Goal: Task Accomplishment & Management: Manage account settings

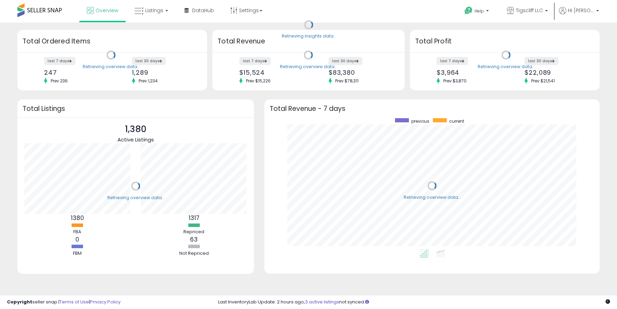
scroll to position [131, 321]
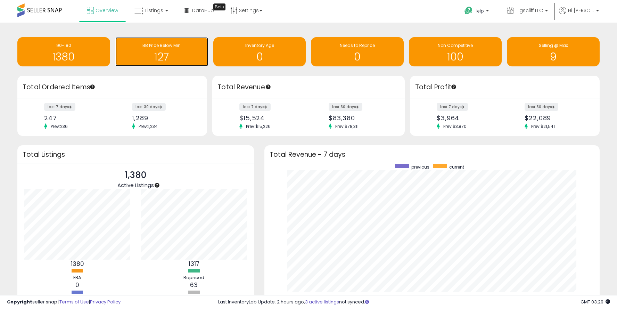
click at [180, 53] on h1 "127" at bounding box center [162, 56] width 86 height 11
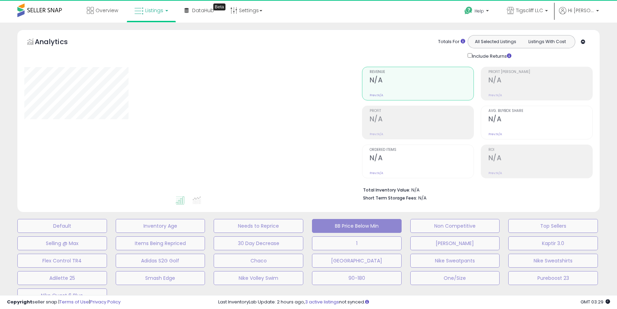
select select "**"
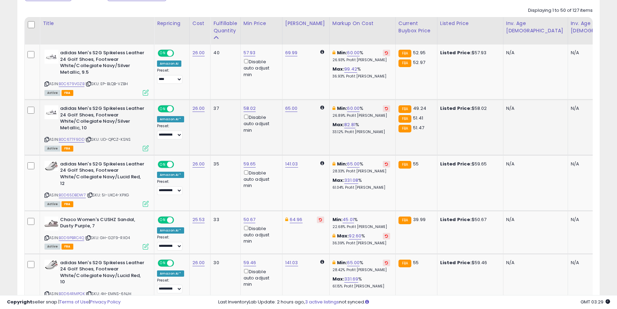
scroll to position [377, 0]
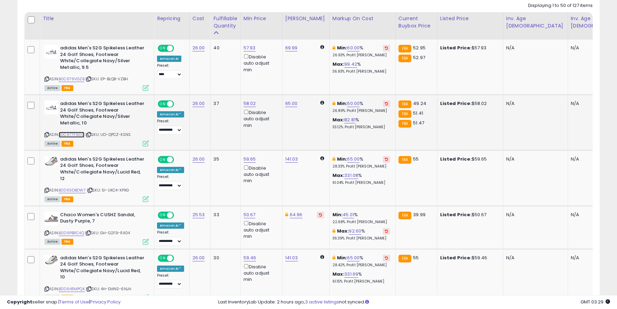
click at [76, 136] on link "B0C677F9DD" at bounding box center [72, 135] width 26 height 6
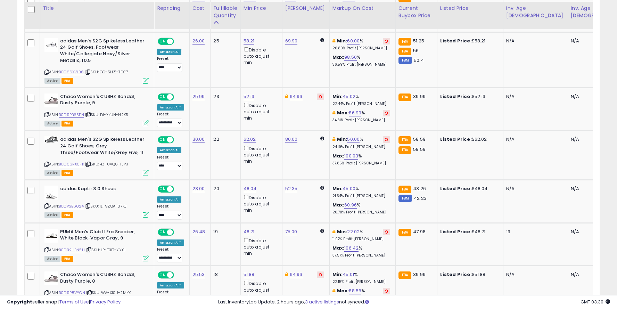
scroll to position [849, 0]
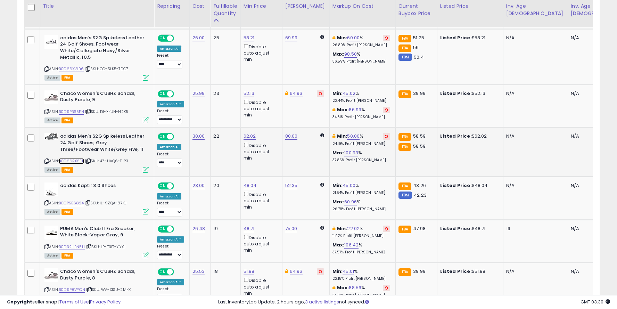
click at [80, 158] on link "B0C66RX6FK" at bounding box center [71, 161] width 25 height 6
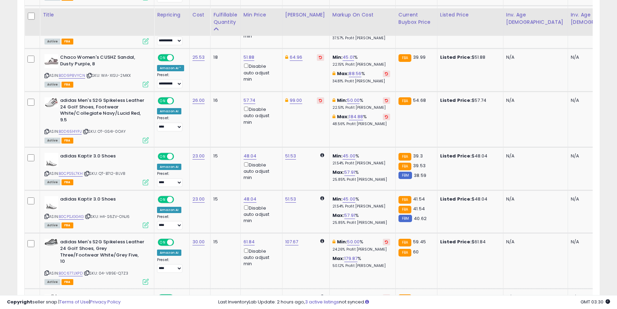
scroll to position [1072, 0]
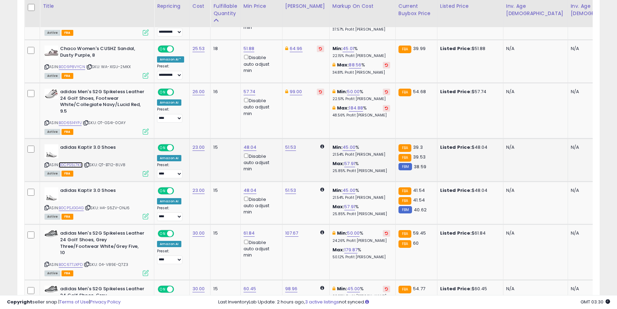
click at [78, 162] on link "B0CPS5L7KH" at bounding box center [71, 165] width 24 height 6
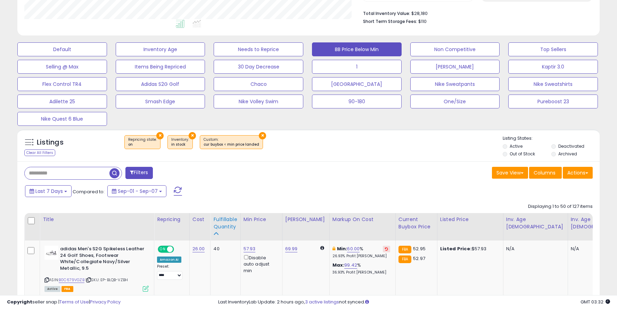
scroll to position [0, 0]
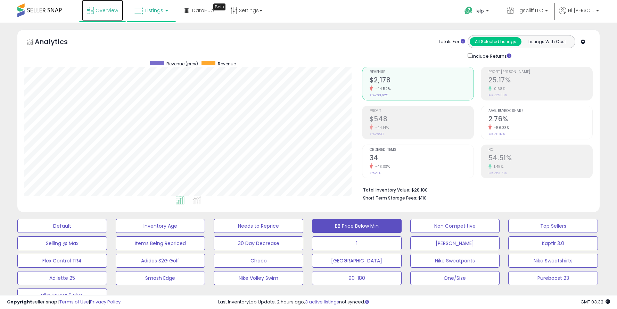
click at [101, 14] on link "Overview" at bounding box center [103, 10] width 42 height 21
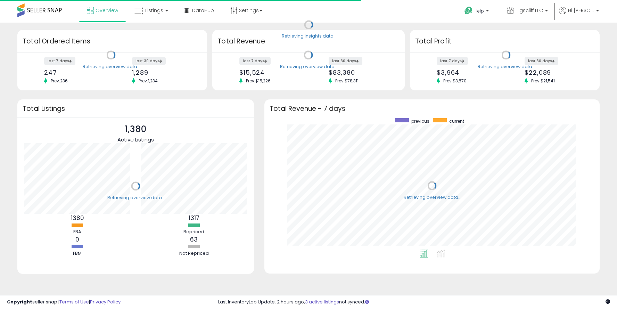
scroll to position [131, 321]
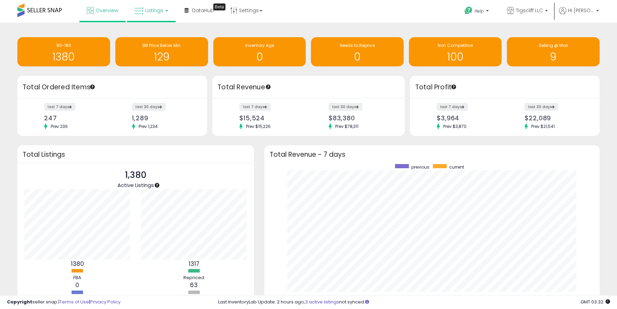
click at [151, 8] on span "Listings" at bounding box center [154, 10] width 18 height 7
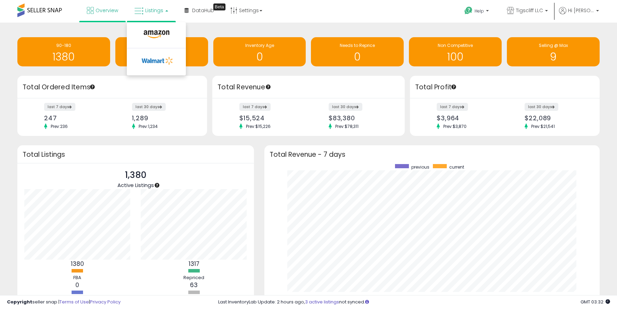
click at [151, 8] on span "Listings" at bounding box center [154, 10] width 18 height 7
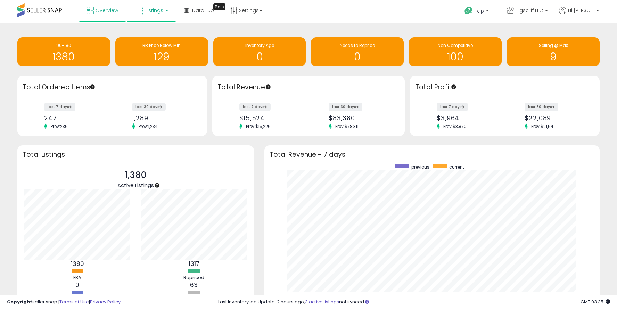
click at [151, 13] on span "Listings" at bounding box center [154, 10] width 18 height 7
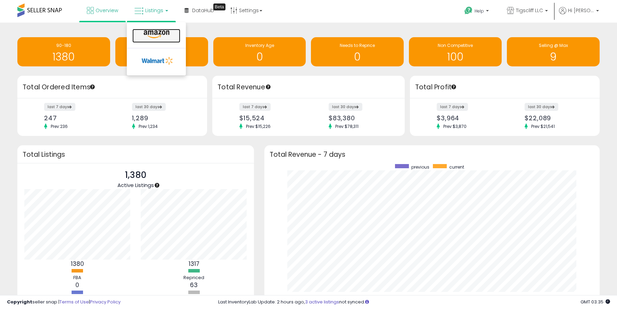
click at [156, 31] on icon at bounding box center [156, 34] width 30 height 9
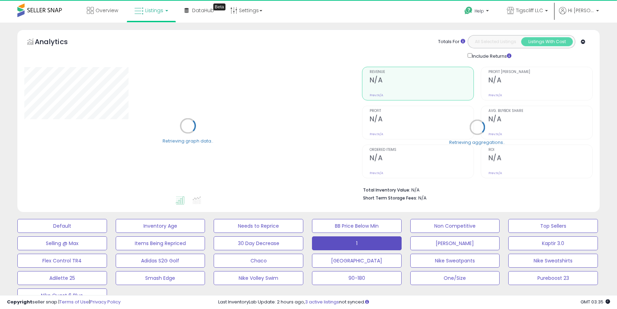
select select "**"
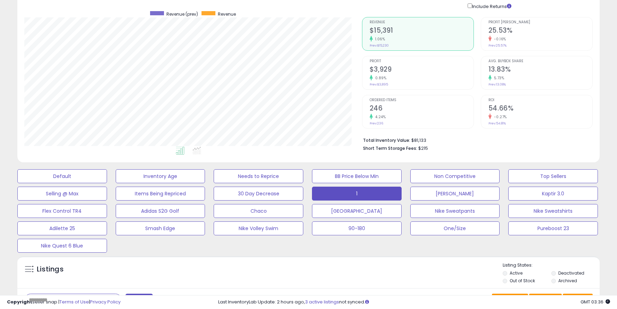
scroll to position [75, 0]
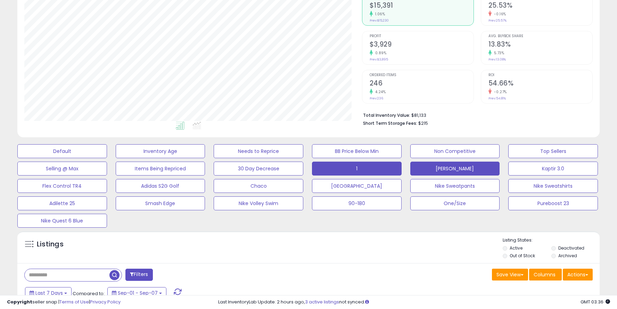
click at [436, 165] on button "[PERSON_NAME]" at bounding box center [455, 168] width 90 height 14
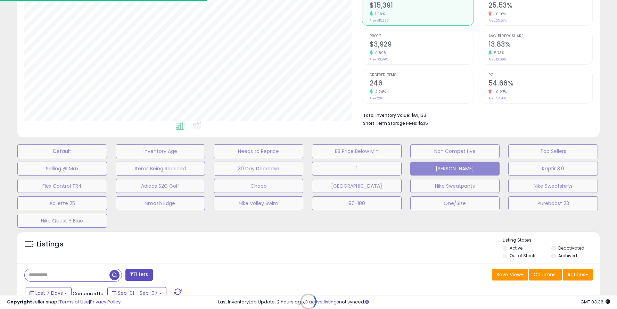
type input "******"
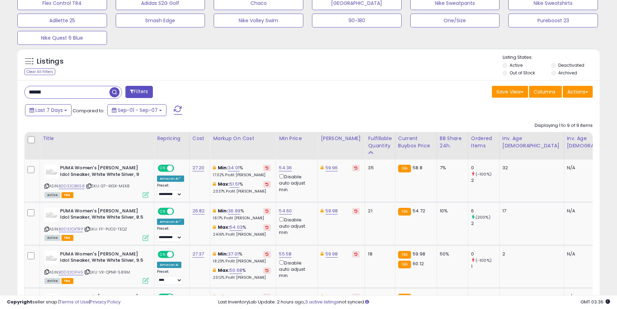
scroll to position [258, 0]
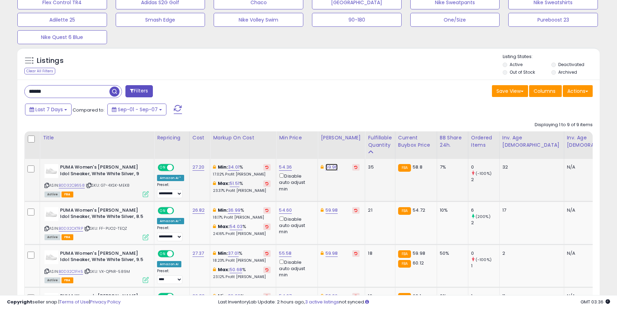
click at [331, 166] on link "59.96" at bounding box center [331, 167] width 12 height 7
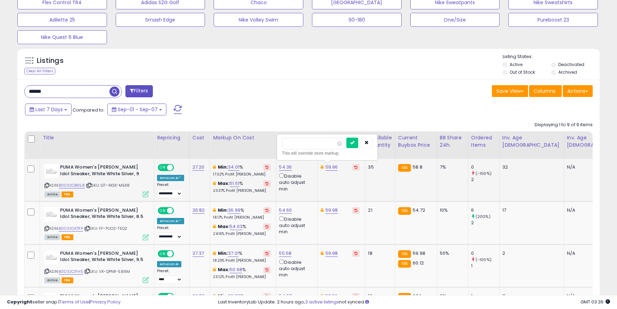
click at [290, 143] on input "*****" at bounding box center [313, 143] width 62 height 12
type input "*****"
click button "submit" at bounding box center [352, 142] width 12 height 10
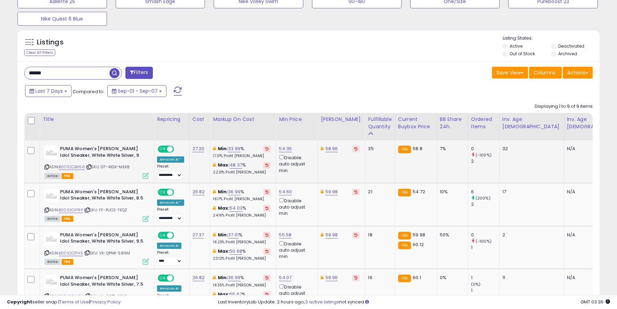
scroll to position [283, 0]
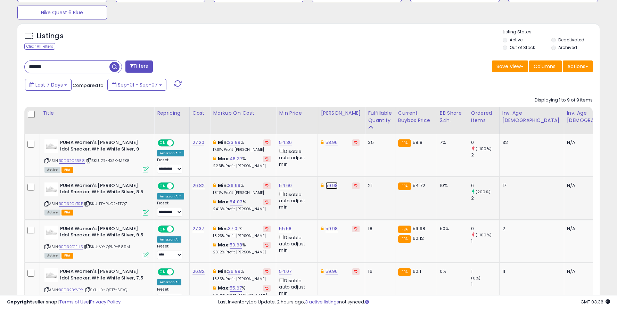
click at [330, 186] on link "59.98" at bounding box center [331, 185] width 12 height 7
type input "*****"
click button "submit" at bounding box center [352, 161] width 12 height 10
click at [329, 228] on link "59.98" at bounding box center [331, 228] width 12 height 7
type input "*****"
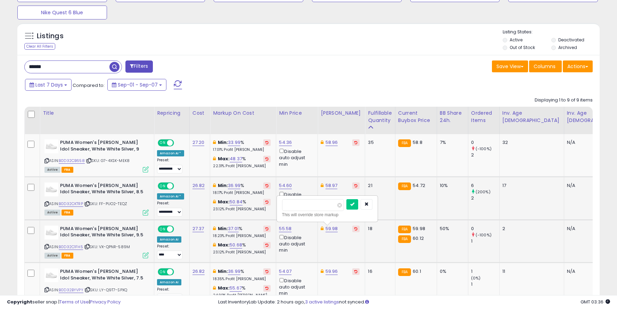
click button "submit" at bounding box center [352, 204] width 12 height 10
click at [330, 273] on link "59.96" at bounding box center [331, 271] width 12 height 7
type input "*****"
click button "submit" at bounding box center [352, 247] width 12 height 10
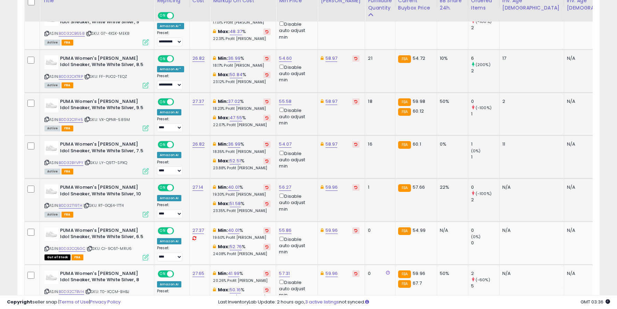
scroll to position [410, 0]
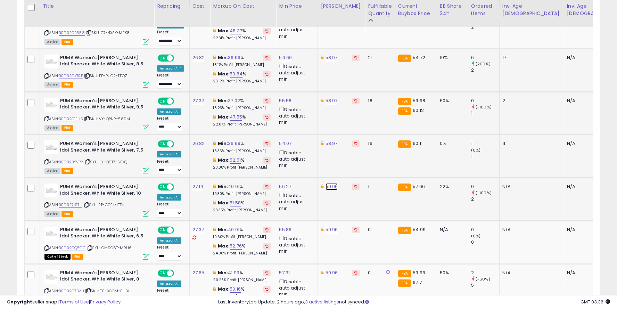
click at [329, 185] on link "59.96" at bounding box center [331, 186] width 12 height 7
paste input "number"
type input "*****"
click button "submit" at bounding box center [352, 162] width 12 height 10
click at [329, 229] on link "59.96" at bounding box center [331, 229] width 12 height 7
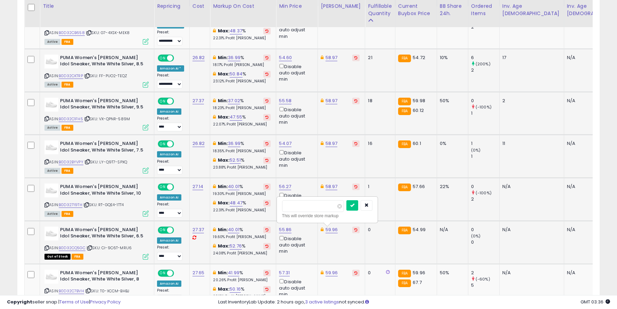
type input "*****"
click button "submit" at bounding box center [352, 205] width 12 height 10
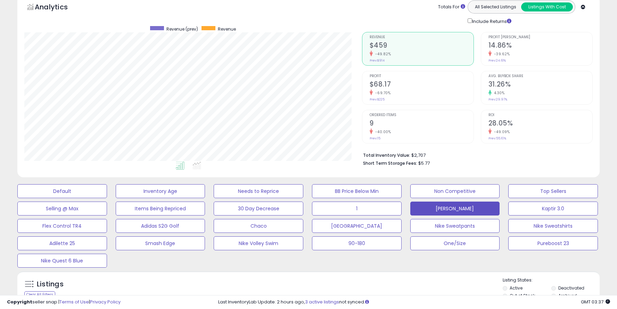
scroll to position [34, 0]
click at [306, 215] on div "30 Day Decrease" at bounding box center [259, 209] width 98 height 14
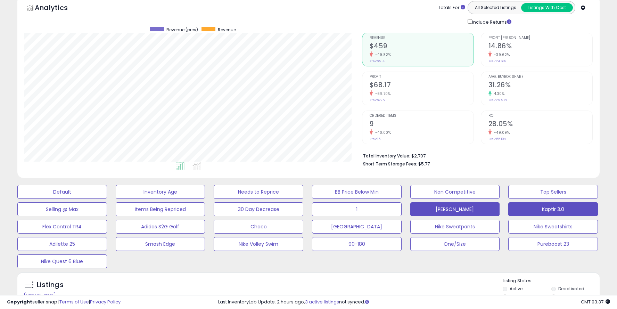
click at [550, 207] on button "Kaptir 3.0" at bounding box center [553, 209] width 90 height 14
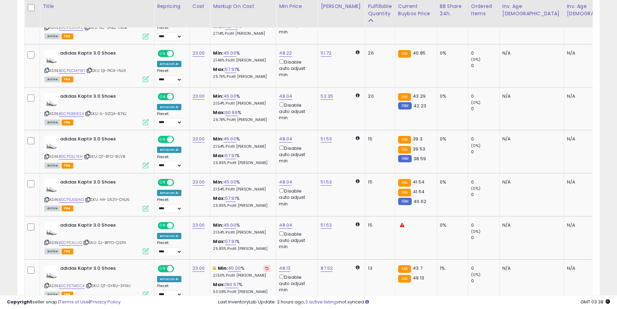
scroll to position [415, 0]
click at [72, 158] on link "B0CPS5L7KH" at bounding box center [71, 157] width 24 height 6
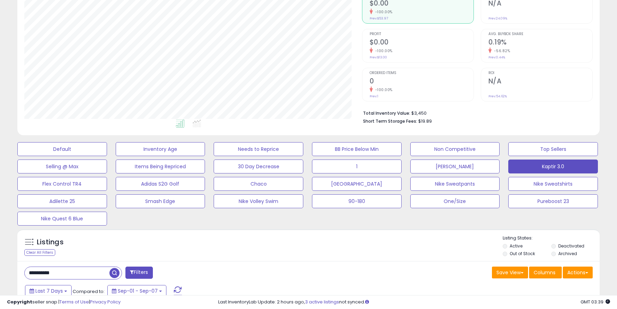
scroll to position [80, 0]
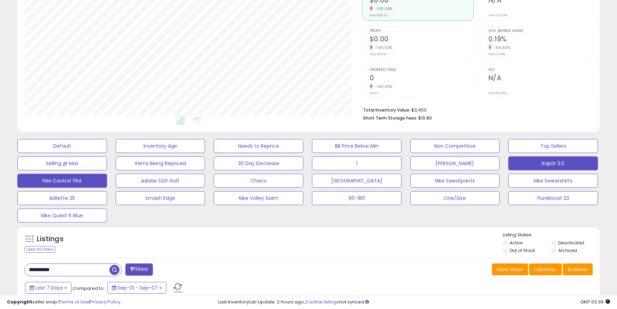
click at [74, 176] on button "Flex Control TR4" at bounding box center [62, 181] width 90 height 14
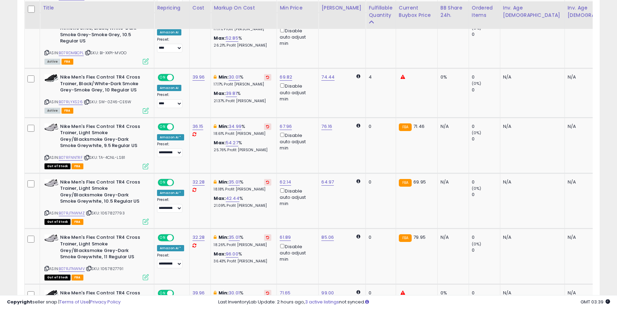
scroll to position [745, 0]
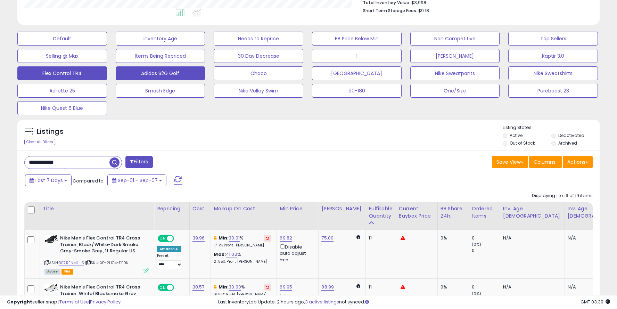
click at [168, 69] on button "Adidas S2G Golf" at bounding box center [161, 73] width 90 height 14
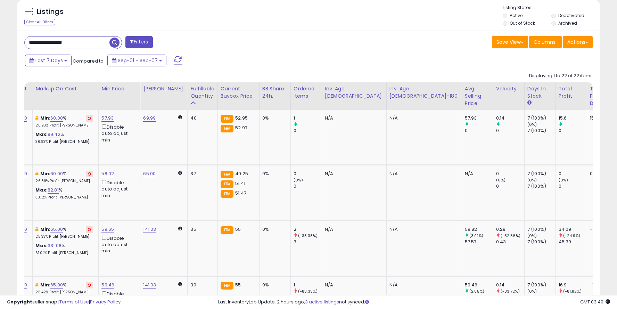
scroll to position [0, 0]
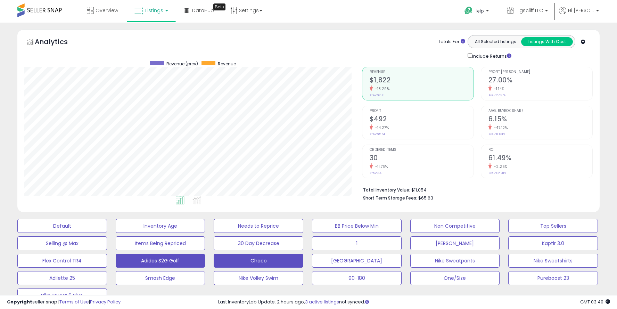
click at [259, 260] on button "Chaco" at bounding box center [259, 260] width 90 height 14
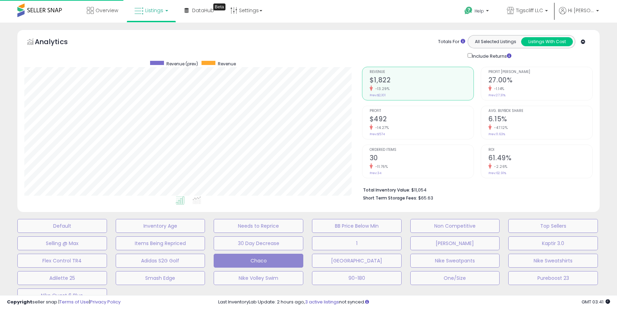
scroll to position [0, 70]
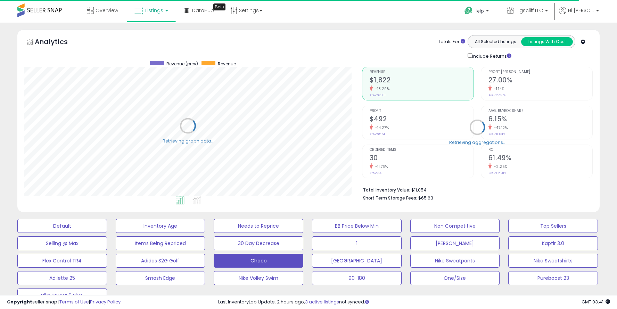
type input "*****"
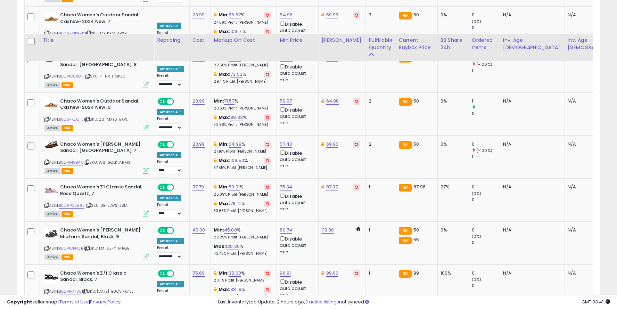
scroll to position [1088, 0]
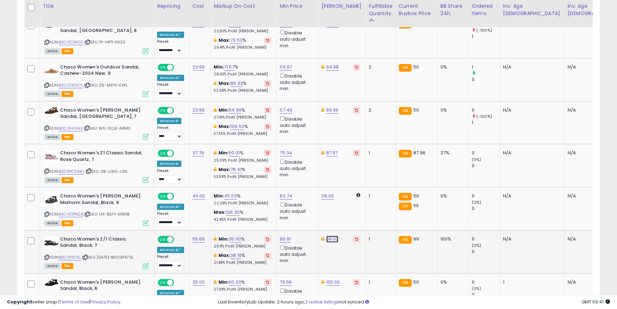
click at [327, 237] on link "99.00" at bounding box center [332, 238] width 12 height 7
click at [292, 214] on input "*****" at bounding box center [313, 215] width 62 height 12
type input "*****"
click button "submit" at bounding box center [352, 214] width 12 height 10
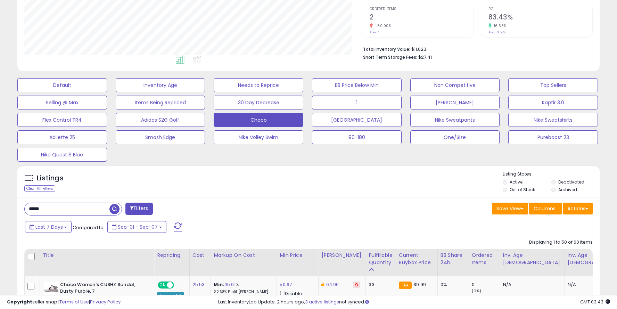
scroll to position [126, 0]
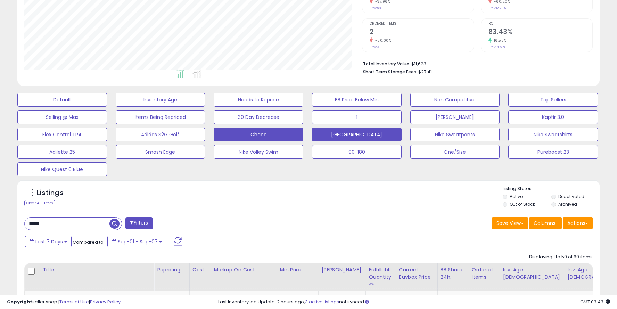
click at [354, 135] on button "[GEOGRAPHIC_DATA]" at bounding box center [357, 134] width 90 height 14
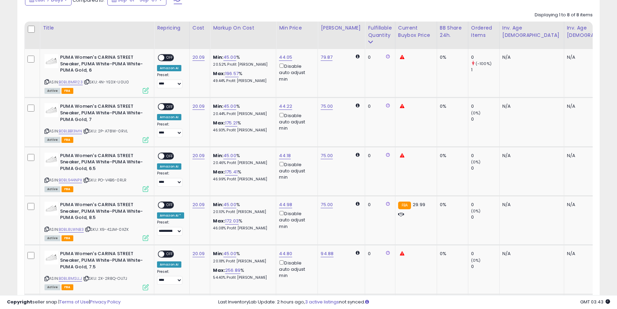
scroll to position [368, 0]
click at [78, 180] on link "B0BL944NPX" at bounding box center [70, 180] width 23 height 6
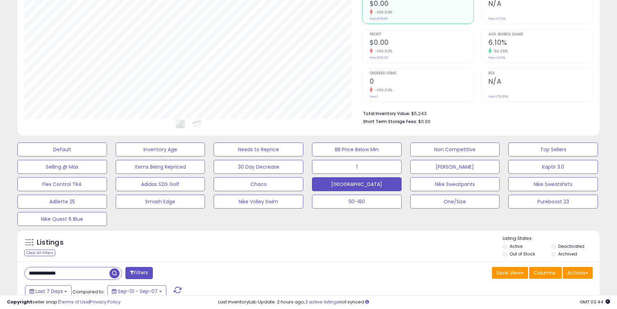
scroll to position [0, 0]
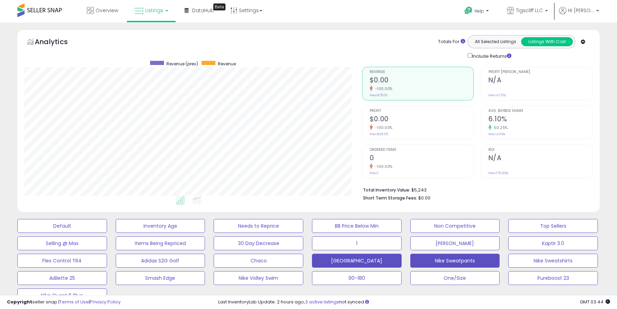
click at [460, 261] on button "Nike Sweatpants" at bounding box center [455, 260] width 90 height 14
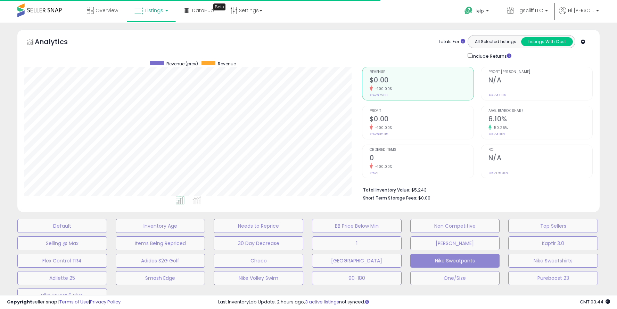
type input "********"
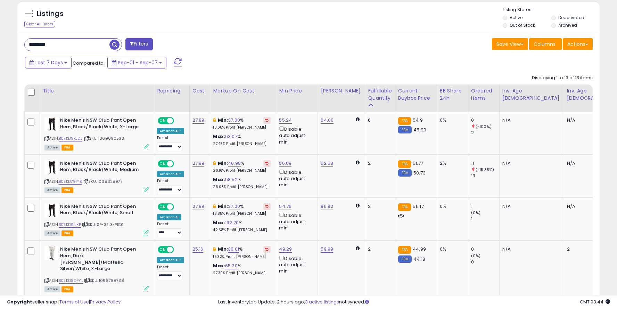
scroll to position [304, 0]
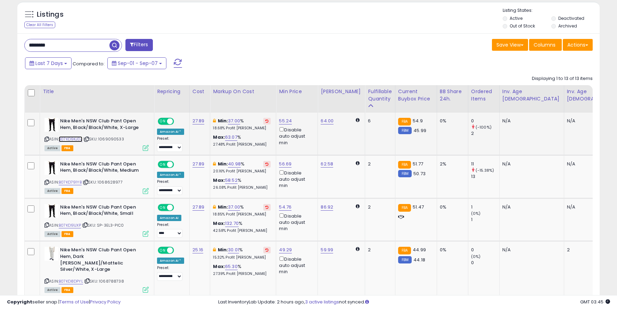
click at [72, 139] on link "B07KD9KJDJ" at bounding box center [71, 139] width 24 height 6
click at [236, 122] on link "37.00" at bounding box center [234, 120] width 12 height 7
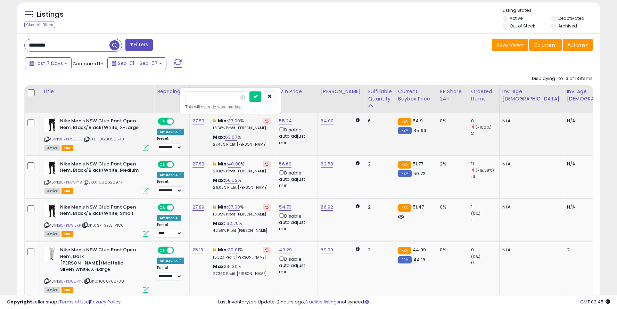
type input "*"
type input "**"
click button "submit" at bounding box center [255, 96] width 12 height 10
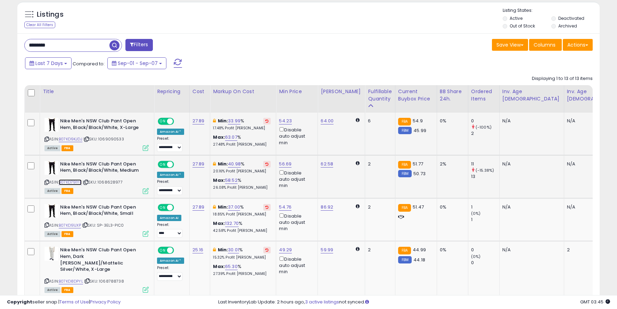
click at [78, 181] on link "B07KD791YB" at bounding box center [70, 182] width 23 height 6
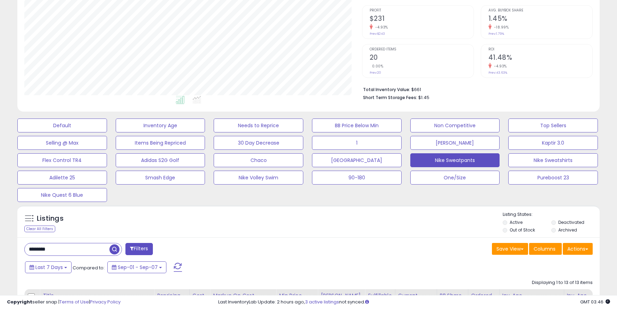
scroll to position [103, 0]
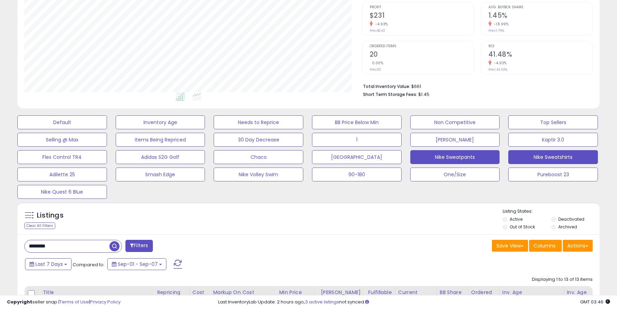
click at [549, 150] on button "Nike Sweatshirts" at bounding box center [553, 157] width 90 height 14
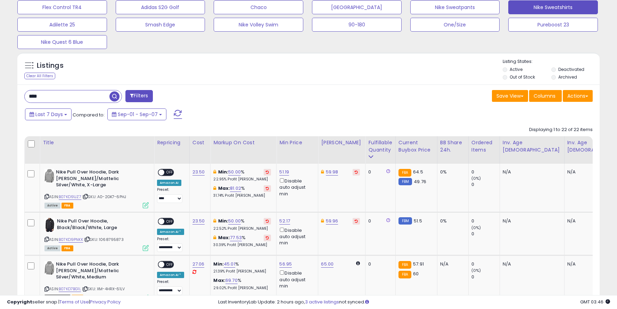
scroll to position [299, 0]
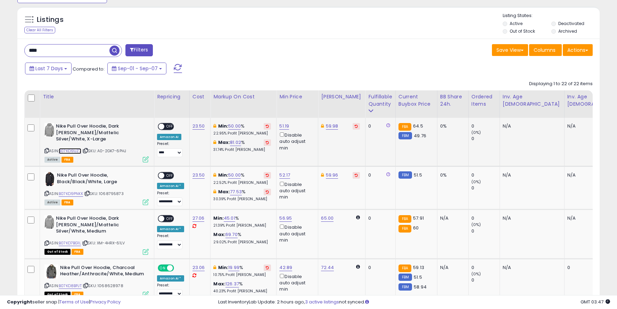
click at [74, 150] on link "B07KD91JZ7" at bounding box center [70, 151] width 23 height 6
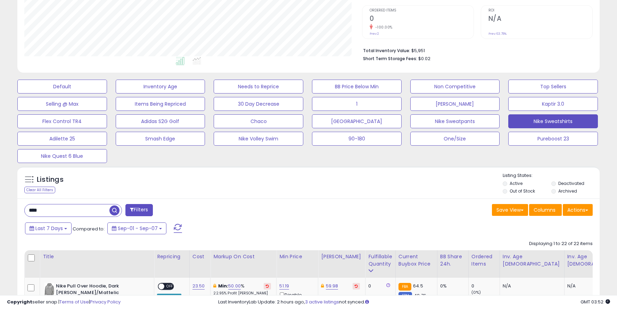
scroll to position [124, 0]
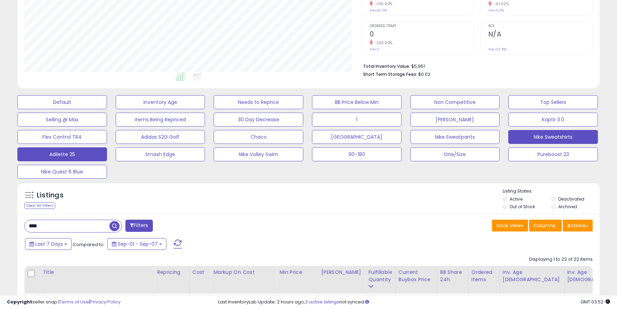
click at [76, 155] on button "Adilette 25" at bounding box center [62, 154] width 90 height 14
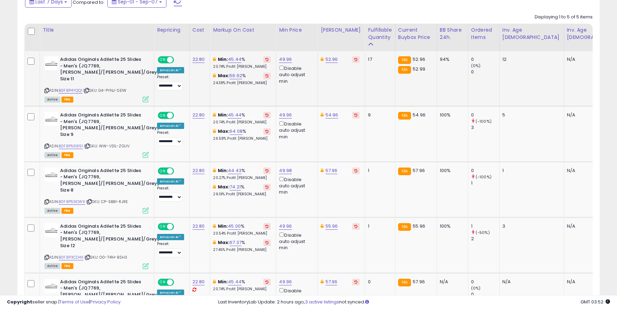
scroll to position [392, 0]
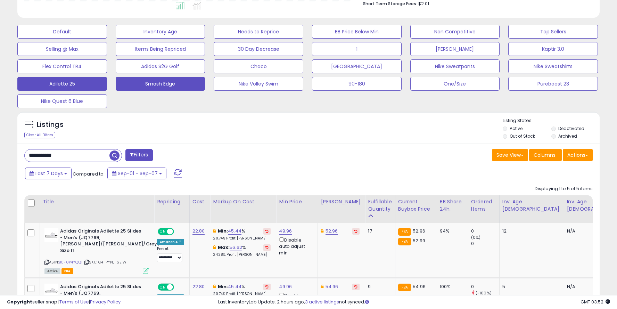
click at [181, 87] on button "Smash Edge" at bounding box center [161, 84] width 90 height 14
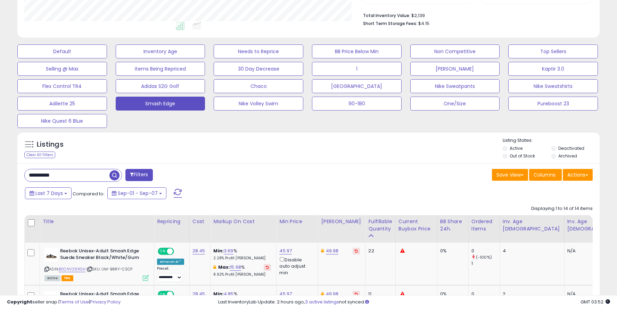
scroll to position [157, 0]
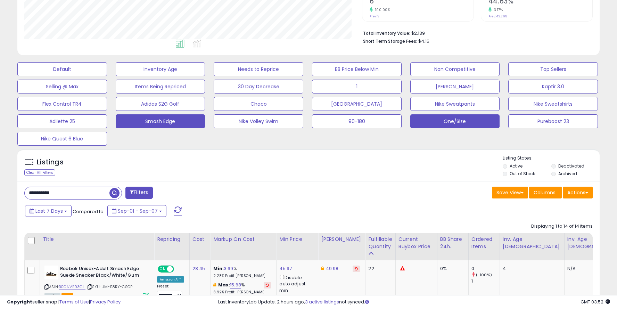
click at [459, 120] on button "One/Size" at bounding box center [455, 121] width 90 height 14
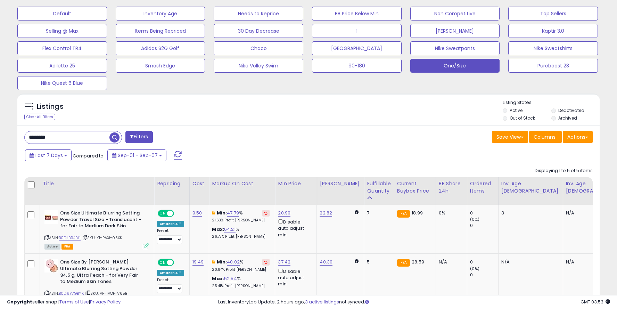
scroll to position [128, 0]
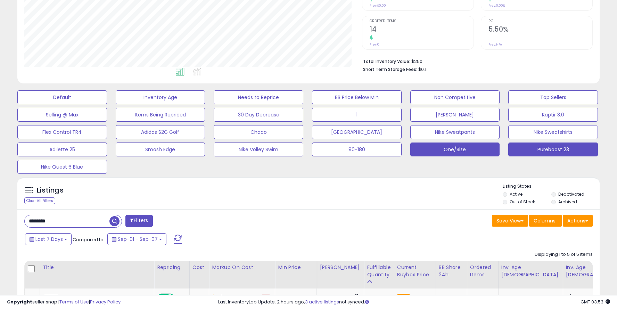
click at [554, 152] on button "Pureboost 23" at bounding box center [553, 149] width 90 height 14
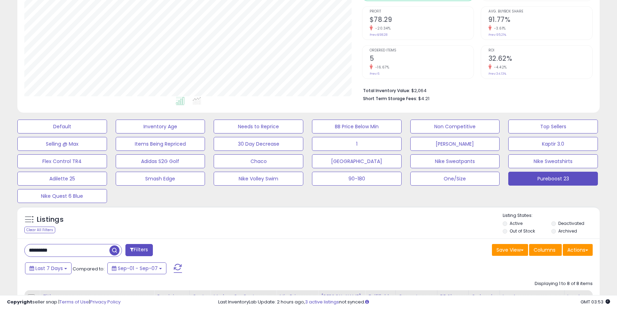
scroll to position [111, 0]
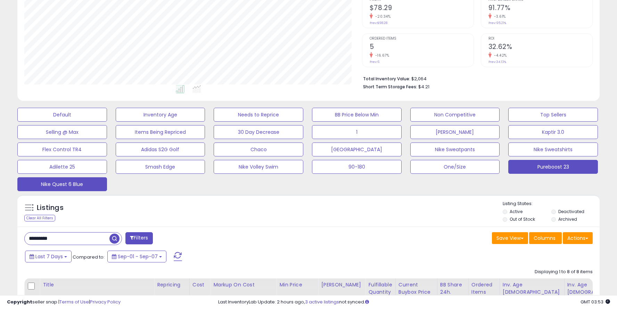
click at [91, 182] on button "Nike Quest 6 Blue" at bounding box center [62, 184] width 90 height 14
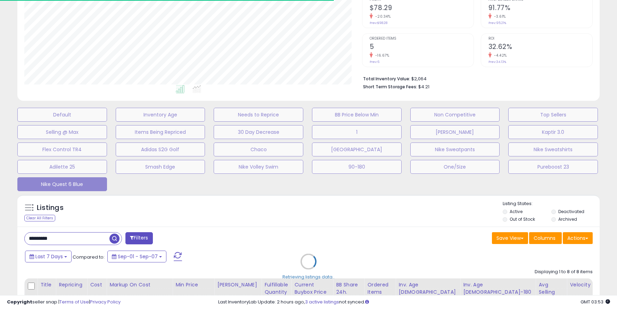
type input "**********"
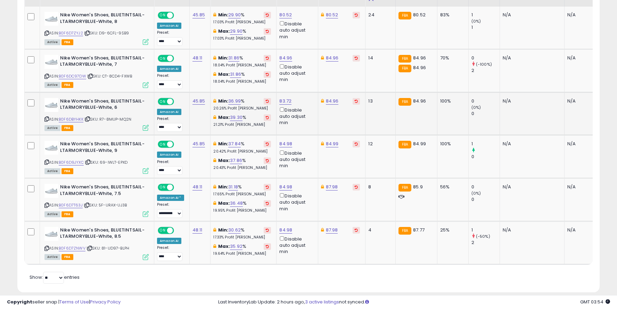
scroll to position [379, 0]
